Goal: Transaction & Acquisition: Purchase product/service

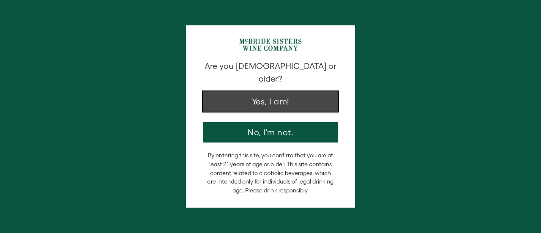
click at [285, 91] on button "Yes, I am!" at bounding box center [270, 101] width 135 height 20
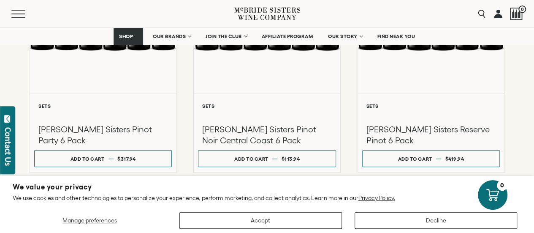
scroll to position [413, 0]
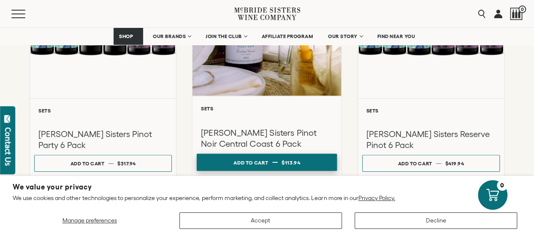
click at [313, 153] on button "Add to cart Regular price $113.94 Regular price Sale price $113.94 Unit price /…" at bounding box center [267, 161] width 141 height 17
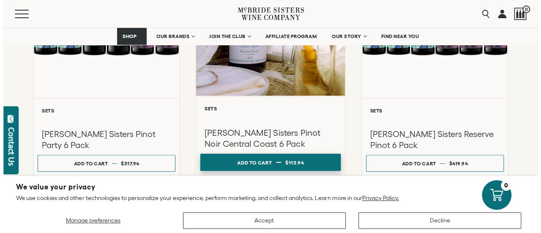
scroll to position [413, 0]
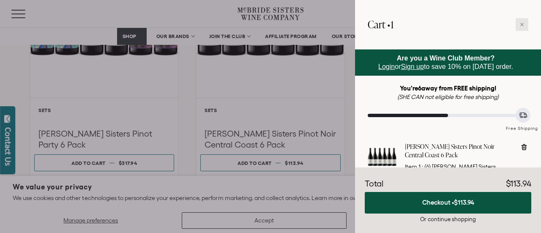
click at [521, 24] on icon at bounding box center [521, 24] width 3 height 3
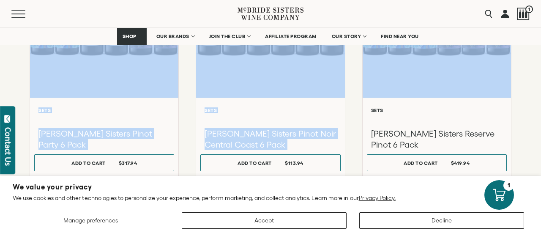
drag, startPoint x: 527, startPoint y: 76, endPoint x: 533, endPoint y: 44, distance: 33.5
click at [531, 71] on div "**********" at bounding box center [270, 196] width 541 height 560
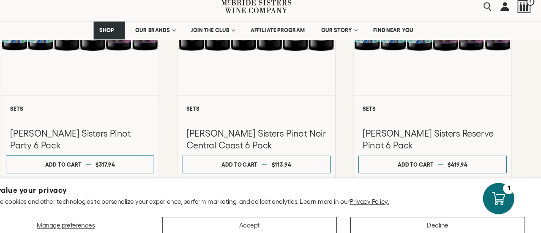
click at [535, 207] on section "We value your privacy We use cookies and other technologies to personalize your…" at bounding box center [270, 204] width 541 height 57
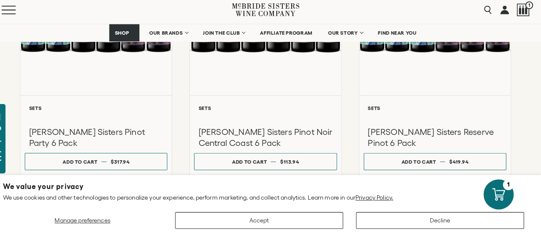
scroll to position [413, 0]
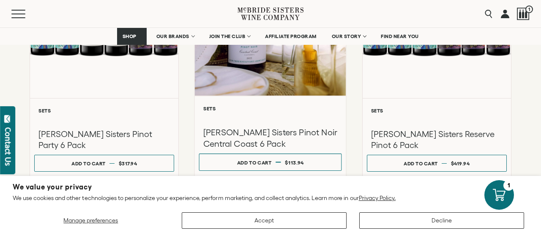
click at [286, 65] on div at bounding box center [270, 6] width 151 height 180
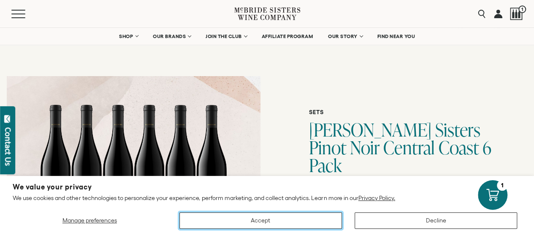
click at [315, 220] on button "Accept" at bounding box center [261, 220] width 163 height 16
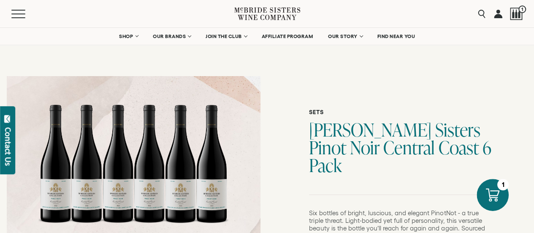
click at [491, 188] on icon at bounding box center [493, 195] width 14 height 14
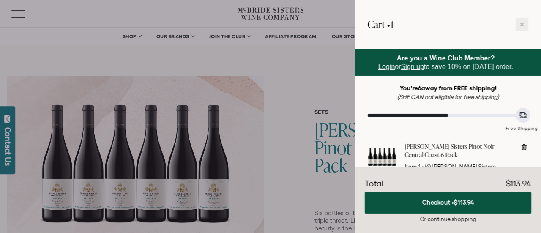
click at [525, 145] on icon at bounding box center [523, 147] width 5 height 6
type input "*"
